Goal: Share content

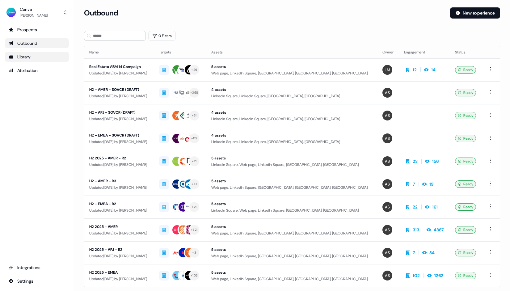
click at [32, 55] on div "Library" at bounding box center [37, 57] width 57 height 6
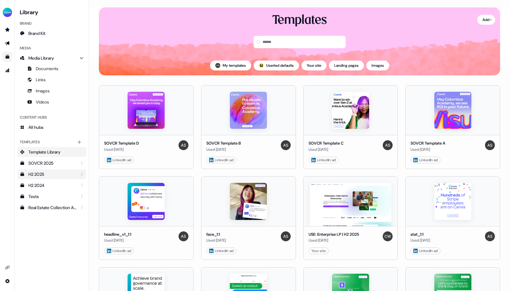
click at [43, 175] on div "H2 2025" at bounding box center [52, 174] width 48 height 6
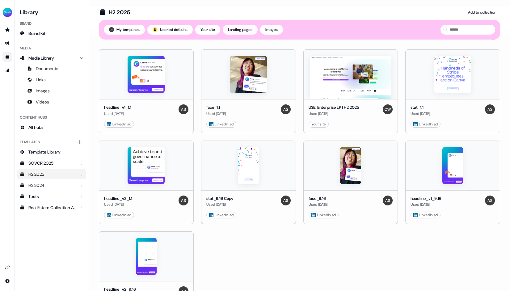
click at [249, 33] on button "Landing pages" at bounding box center [240, 30] width 35 height 10
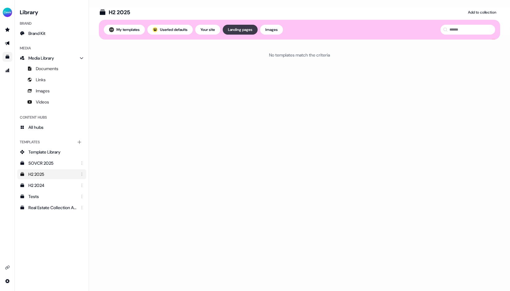
click at [249, 33] on button "Landing pages" at bounding box center [240, 30] width 35 height 10
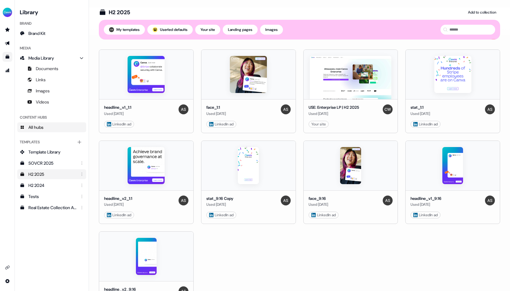
click at [36, 124] on span "All hubs" at bounding box center [35, 127] width 15 height 6
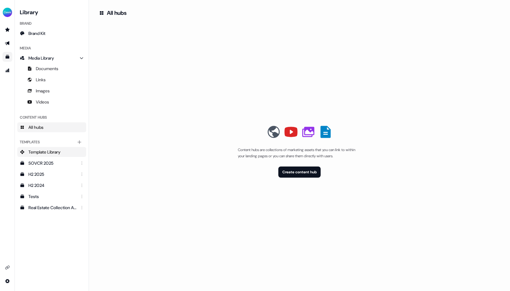
click at [37, 153] on span "Template Library" at bounding box center [44, 152] width 32 height 6
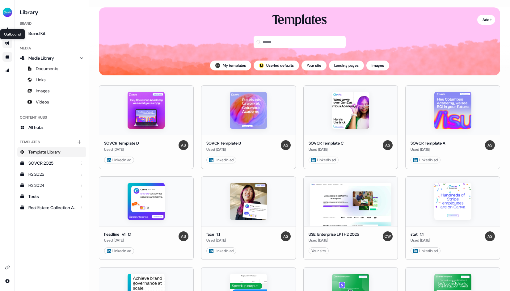
click at [6, 45] on icon "Go to outbound experience" at bounding box center [7, 43] width 4 height 4
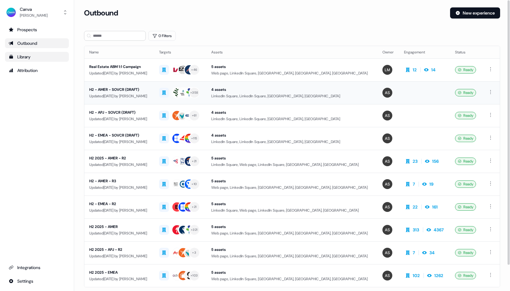
click at [120, 91] on div "H2 - AMER - SOVCR (DRAFT)" at bounding box center [119, 90] width 60 height 6
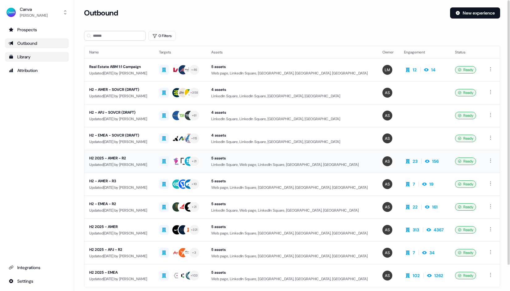
click at [117, 160] on div "H2 2025 - AMER - R2" at bounding box center [119, 158] width 60 height 6
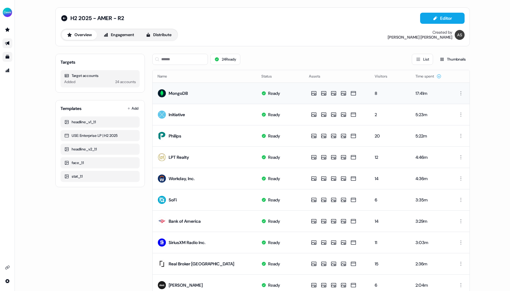
click at [208, 102] on td "MongoDB" at bounding box center [205, 93] width 104 height 21
click at [210, 91] on td "MongoDB" at bounding box center [205, 93] width 104 height 21
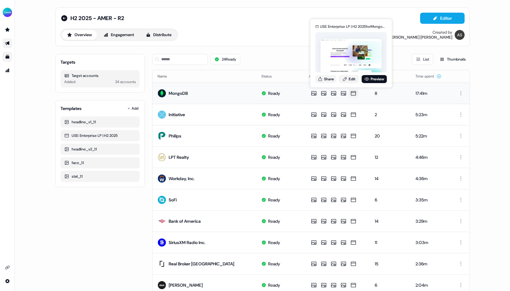
click at [351, 93] on icon at bounding box center [353, 93] width 7 height 6
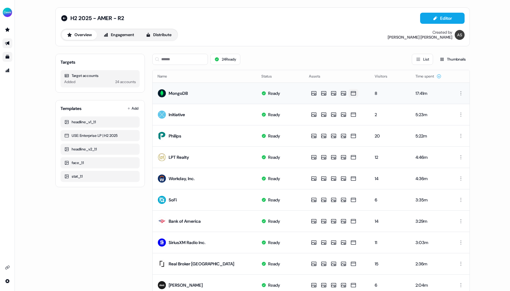
click at [352, 93] on icon at bounding box center [353, 93] width 7 height 6
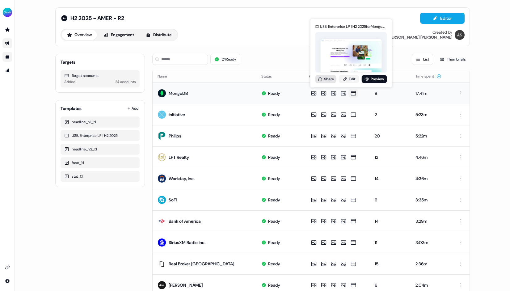
click at [329, 78] on button "Share" at bounding box center [326, 79] width 21 height 8
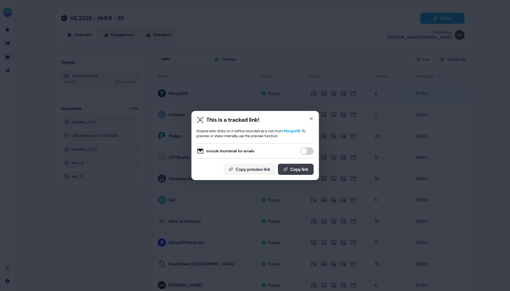
click at [289, 168] on button "Copy link" at bounding box center [296, 169] width 36 height 11
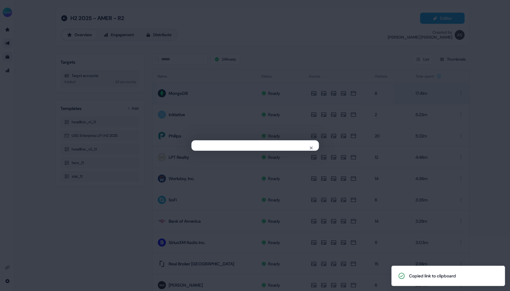
click at [150, 92] on div "Close" at bounding box center [255, 145] width 510 height 291
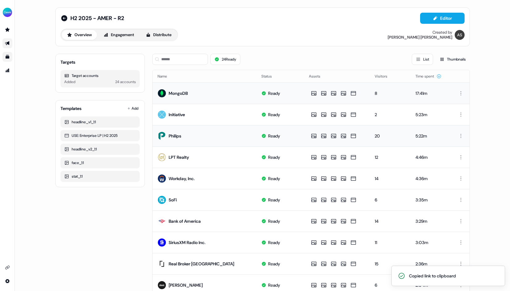
click at [379, 135] on div "20" at bounding box center [390, 136] width 31 height 6
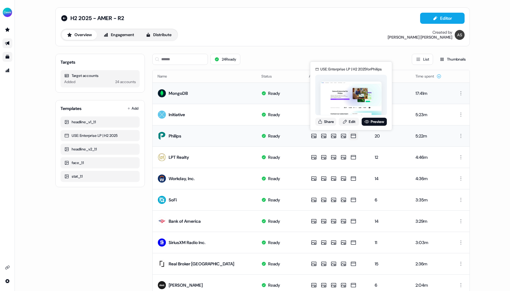
click at [353, 135] on icon at bounding box center [353, 136] width 5 height 4
click at [326, 121] on button "Share" at bounding box center [326, 122] width 21 height 8
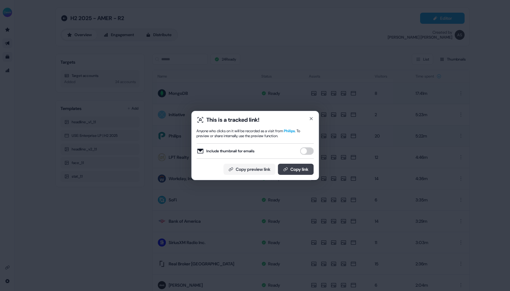
click at [296, 169] on button "Copy link" at bounding box center [296, 169] width 36 height 11
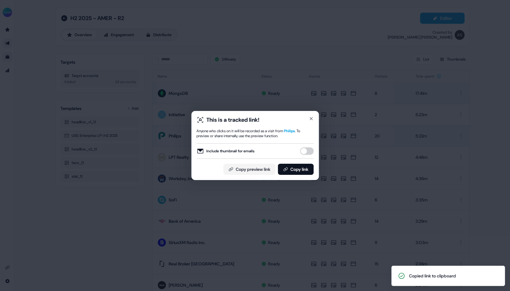
click at [191, 75] on div "This is a tracked link! Anyone who clicks on it will be recorded as a visit fro…" at bounding box center [255, 145] width 510 height 291
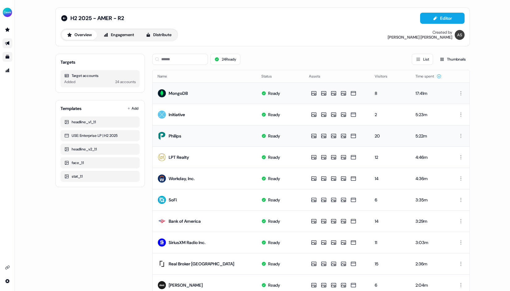
click at [267, 33] on div "Overview Engagement Distribute Created by [PERSON_NAME]" at bounding box center [263, 35] width 404 height 12
